Goal: Task Accomplishment & Management: Use online tool/utility

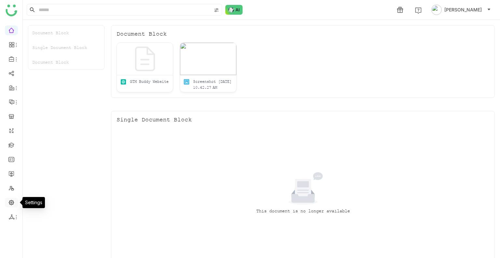
click at [10, 203] on link at bounding box center [11, 202] width 6 height 6
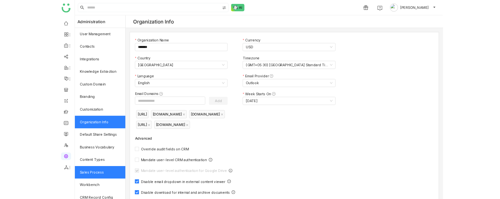
scroll to position [88, 0]
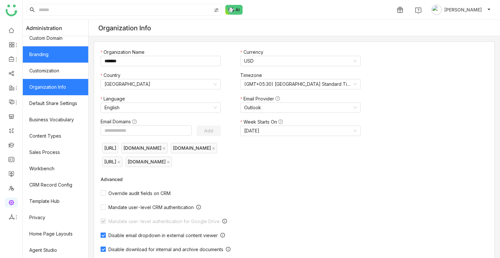
click at [48, 52] on link "Branding" at bounding box center [55, 54] width 65 height 16
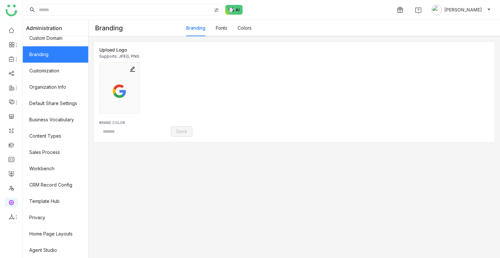
type input "*******"
click at [248, 31] on link "Colors" at bounding box center [245, 28] width 14 height 6
click at [248, 30] on link "Colors" at bounding box center [245, 28] width 14 height 6
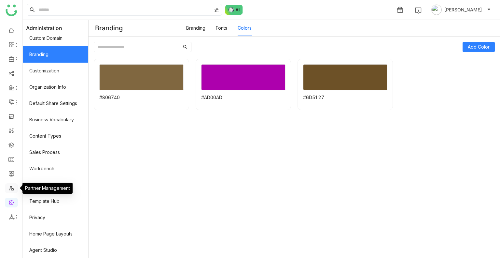
click at [11, 189] on link at bounding box center [11, 188] width 6 height 6
drag, startPoint x: 11, startPoint y: 189, endPoint x: 9, endPoint y: 172, distance: 17.0
click at [9, 172] on ul at bounding box center [11, 123] width 22 height 205
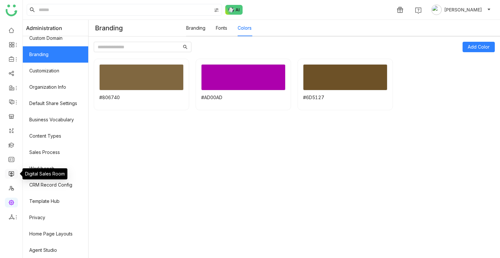
click at [9, 172] on link at bounding box center [11, 173] width 6 height 6
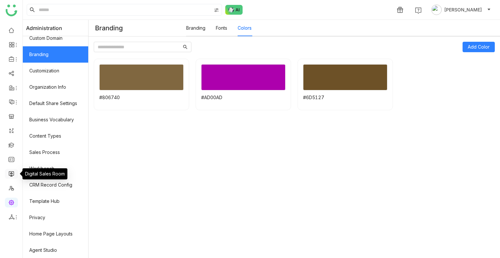
click at [9, 172] on link at bounding box center [11, 173] width 6 height 6
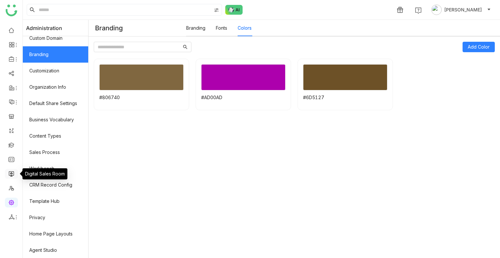
click at [9, 172] on link at bounding box center [11, 173] width 6 height 6
click at [9, 170] on link at bounding box center [11, 173] width 6 height 6
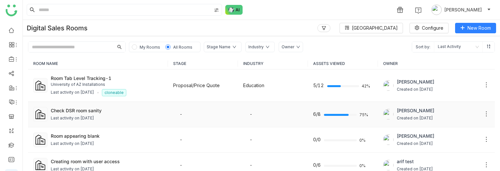
click at [112, 115] on div "Last activity on [DATE]" at bounding box center [107, 118] width 112 height 6
click at [99, 110] on div "Check DSR room sanity" at bounding box center [107, 110] width 112 height 7
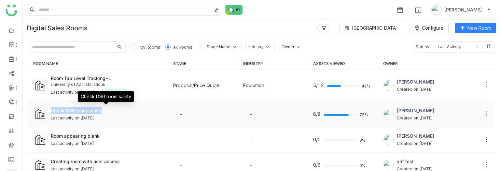
click at [99, 110] on div "Check DSR room sanity" at bounding box center [107, 110] width 112 height 7
click at [82, 111] on div "Check DSR room sanity" at bounding box center [107, 110] width 112 height 7
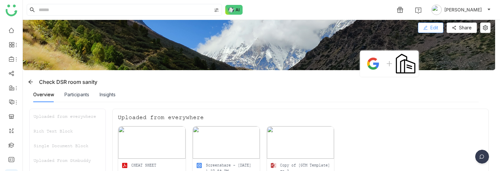
click at [432, 30] on span "Edit" at bounding box center [434, 27] width 8 height 7
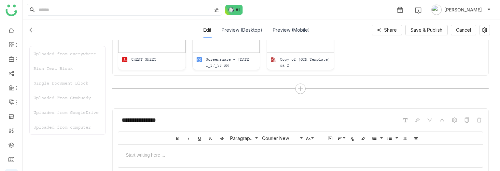
scroll to position [128, 0]
click at [300, 83] on div at bounding box center [300, 88] width 10 height 10
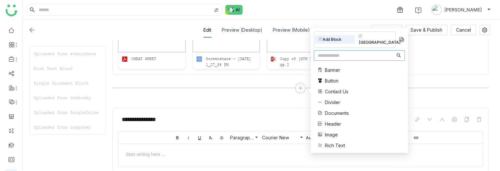
click at [328, 99] on span "Divider" at bounding box center [332, 102] width 15 height 7
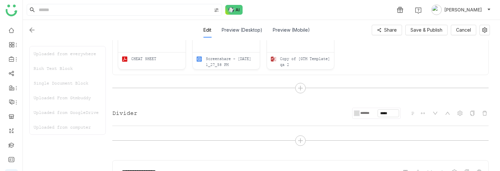
scroll to position [186, 0]
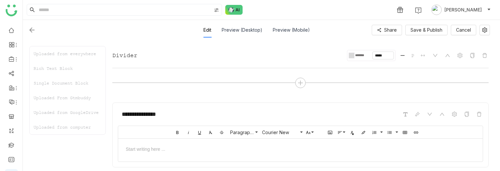
click at [352, 55] on div at bounding box center [353, 55] width 3 height 5
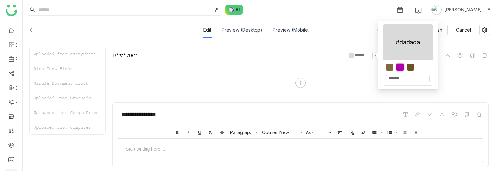
click at [400, 65] on div at bounding box center [400, 66] width 7 height 7
type input "*******"
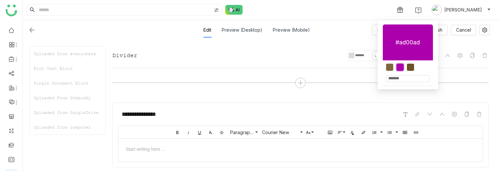
type input "*******"
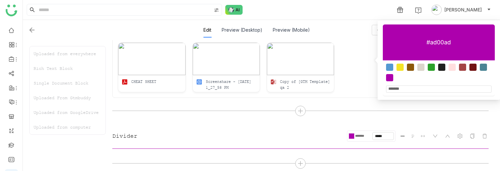
scroll to position [105, 0]
click at [413, 135] on b "P" at bounding box center [413, 136] width 6 height 8
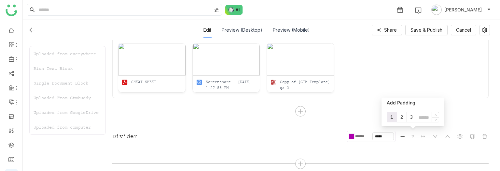
click at [421, 116] on input at bounding box center [427, 117] width 22 height 7
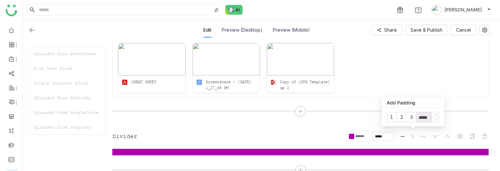
type input "*****"
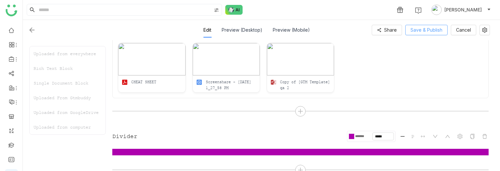
click at [422, 28] on span "Save & Publish" at bounding box center [427, 29] width 32 height 7
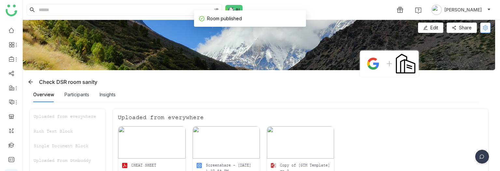
click at [486, 31] on button at bounding box center [485, 27] width 10 height 10
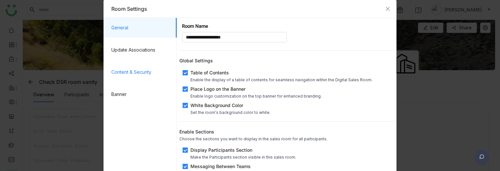
click at [129, 72] on span "Content & Security" at bounding box center [141, 72] width 60 height 20
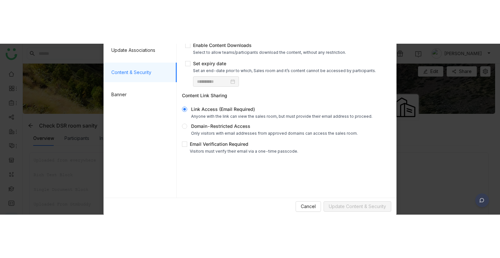
scroll to position [0, 0]
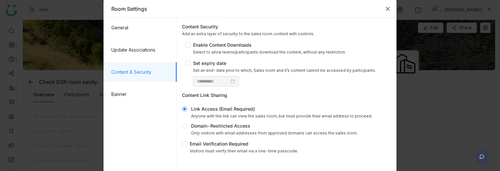
click at [385, 6] on icon "Close" at bounding box center [387, 8] width 5 height 5
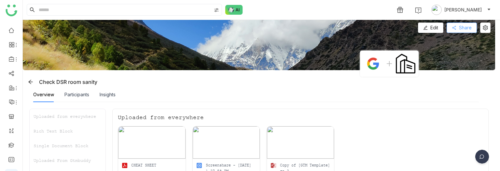
click at [452, 27] on button "Share" at bounding box center [462, 27] width 30 height 10
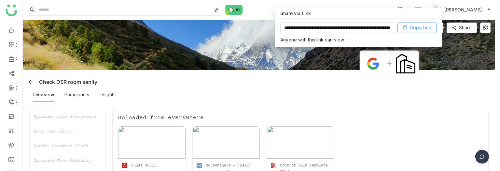
drag, startPoint x: 420, startPoint y: 21, endPoint x: 419, endPoint y: 27, distance: 5.9
click at [419, 27] on div "**********" at bounding box center [358, 33] width 167 height 29
click at [419, 27] on span "Copy Link" at bounding box center [420, 27] width 21 height 7
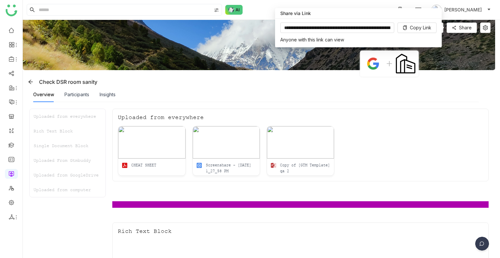
click at [453, 67] on img at bounding box center [259, 45] width 472 height 50
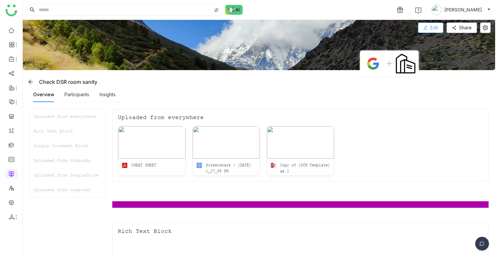
click at [428, 23] on button "Edit" at bounding box center [430, 27] width 25 height 10
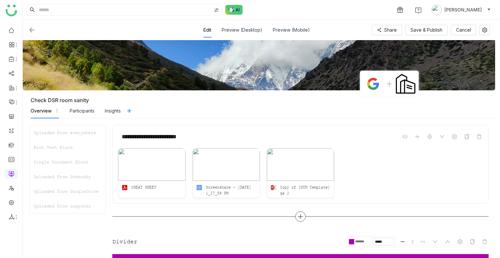
click at [305, 198] on div at bounding box center [300, 216] width 10 height 10
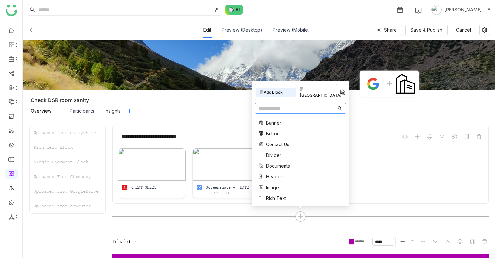
click at [275, 107] on input "text" at bounding box center [297, 108] width 77 height 7
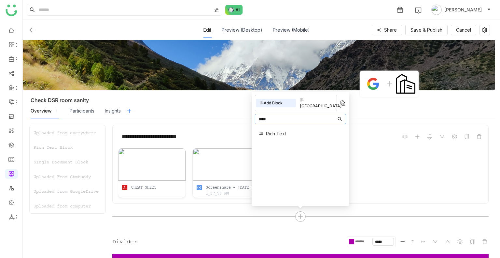
type input "****"
click at [272, 130] on span "Rich Text" at bounding box center [276, 133] width 20 height 7
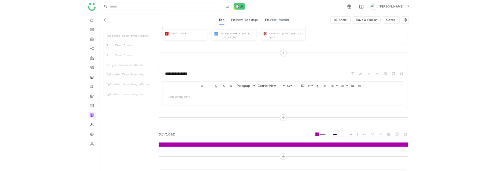
scroll to position [194, 0]
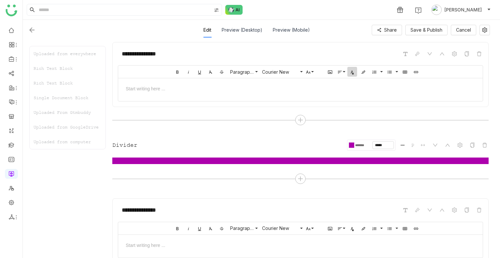
click at [351, 73] on icon "button" at bounding box center [352, 71] width 5 height 5
click at [360, 87] on span "Color#806740" at bounding box center [359, 88] width 10 height 10
click at [406, 69] on icon "button" at bounding box center [404, 71] width 5 height 5
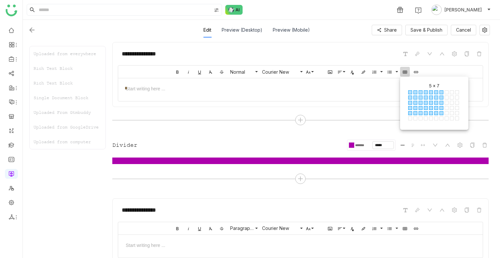
drag, startPoint x: 410, startPoint y: 90, endPoint x: 442, endPoint y: 115, distance: 41.5
click at [442, 115] on div "1 × 1 1 × 2 1 × 3 1 × 4 1 × 5 1 × 6 1 × 7 1 × 8 1 × 9 1 × 10 2 × 1 2 × 2 2 × 3 …" at bounding box center [434, 106] width 55 height 35
click at [442, 115] on span "5 × 7" at bounding box center [442, 113] width 5 height 5
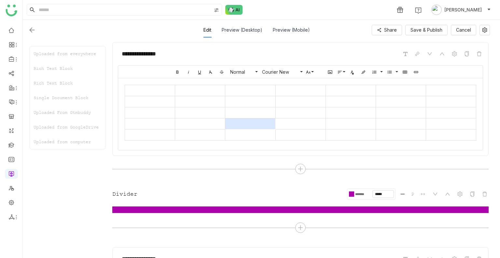
click at [232, 122] on td at bounding box center [250, 123] width 50 height 11
click at [228, 156] on icon "button" at bounding box center [228, 157] width 8 height 8
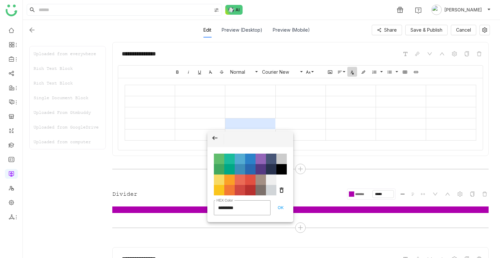
click at [352, 72] on icon "button" at bounding box center [352, 71] width 5 height 5
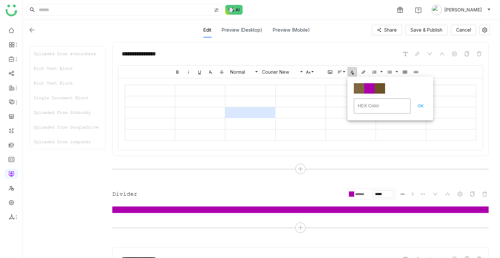
click at [259, 116] on td at bounding box center [250, 112] width 50 height 11
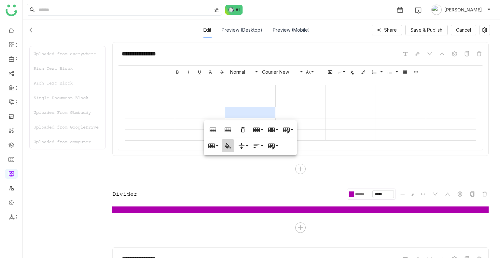
click at [224, 144] on icon "button" at bounding box center [228, 146] width 8 height 8
